Goal: Book appointment/travel/reservation

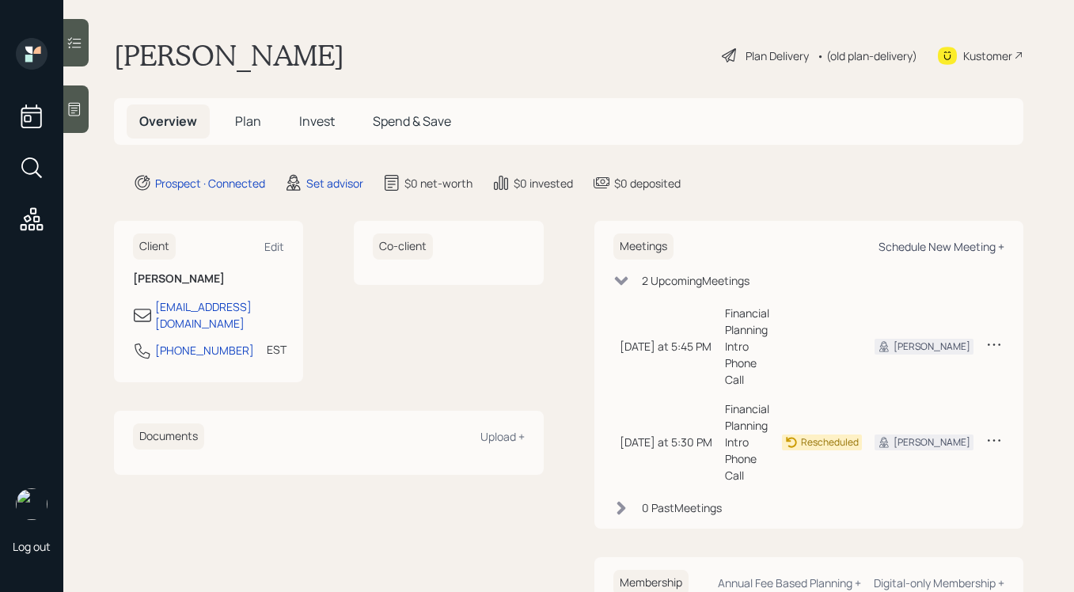
click at [893, 245] on div "Schedule New Meeting +" at bounding box center [941, 246] width 126 height 15
select select "round-[PERSON_NAME]"
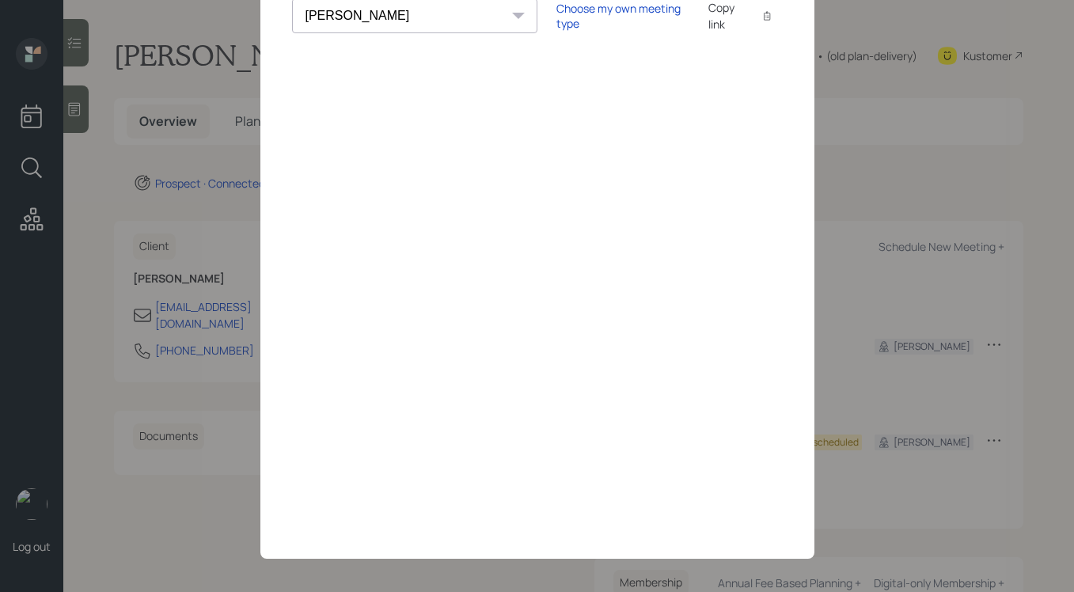
scroll to position [40, 0]
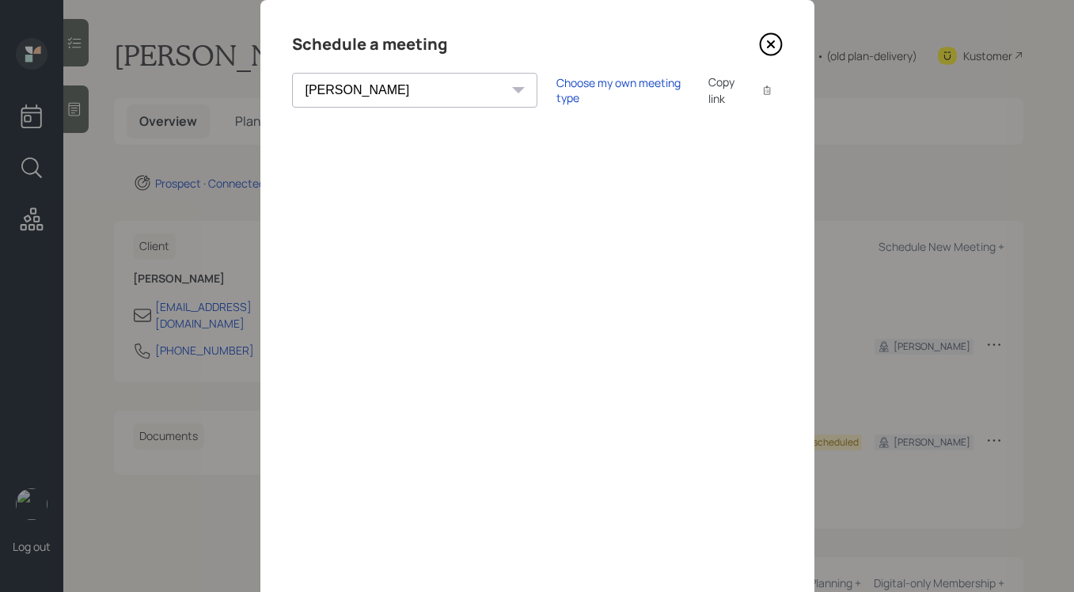
click at [765, 53] on icon at bounding box center [770, 44] width 21 height 21
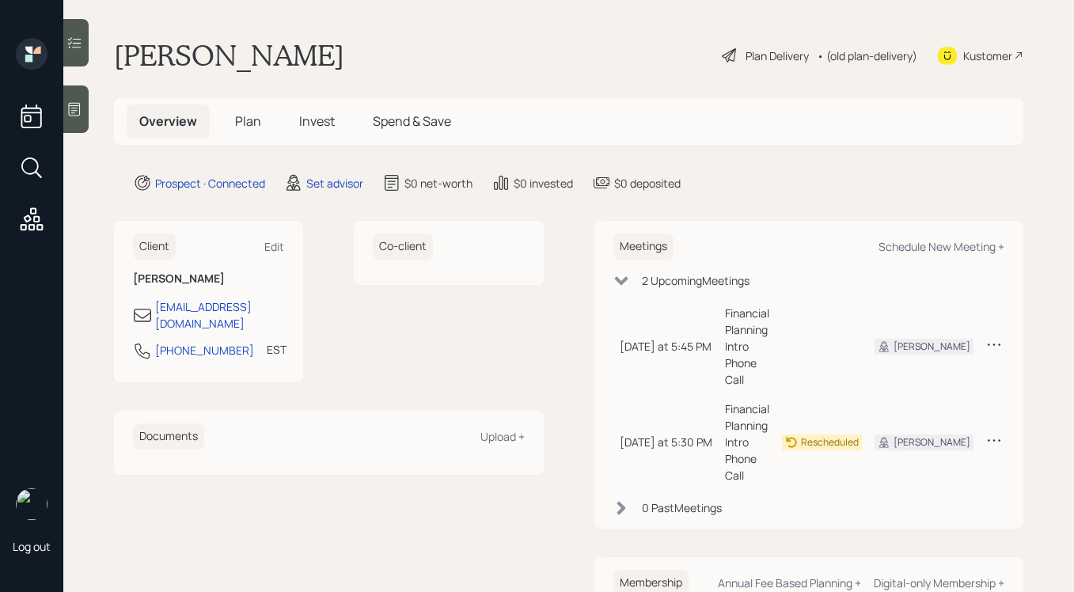
click at [81, 126] on div at bounding box center [75, 108] width 25 height 47
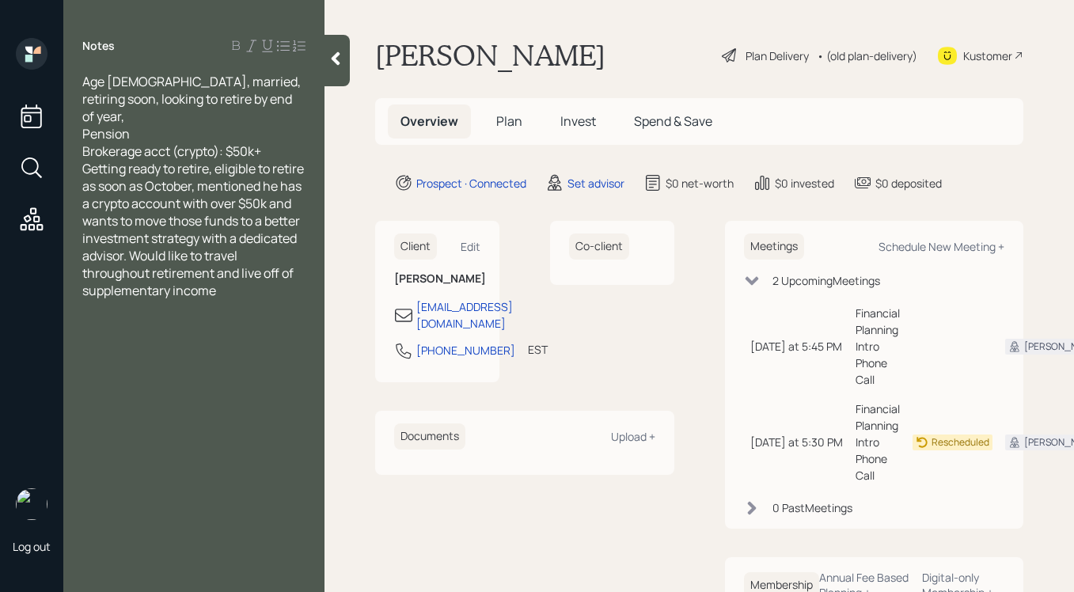
click at [288, 142] on div "Brokerage acct (crypto): $50k+" at bounding box center [193, 150] width 223 height 17
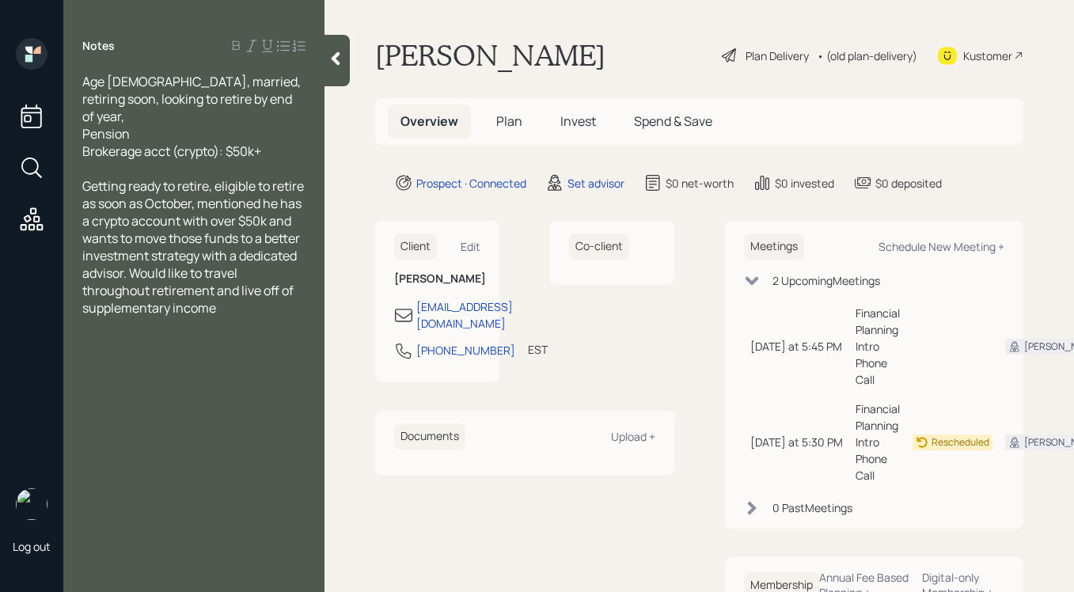
click at [334, 63] on icon at bounding box center [336, 59] width 16 height 16
